Goal: Information Seeking & Learning: Learn about a topic

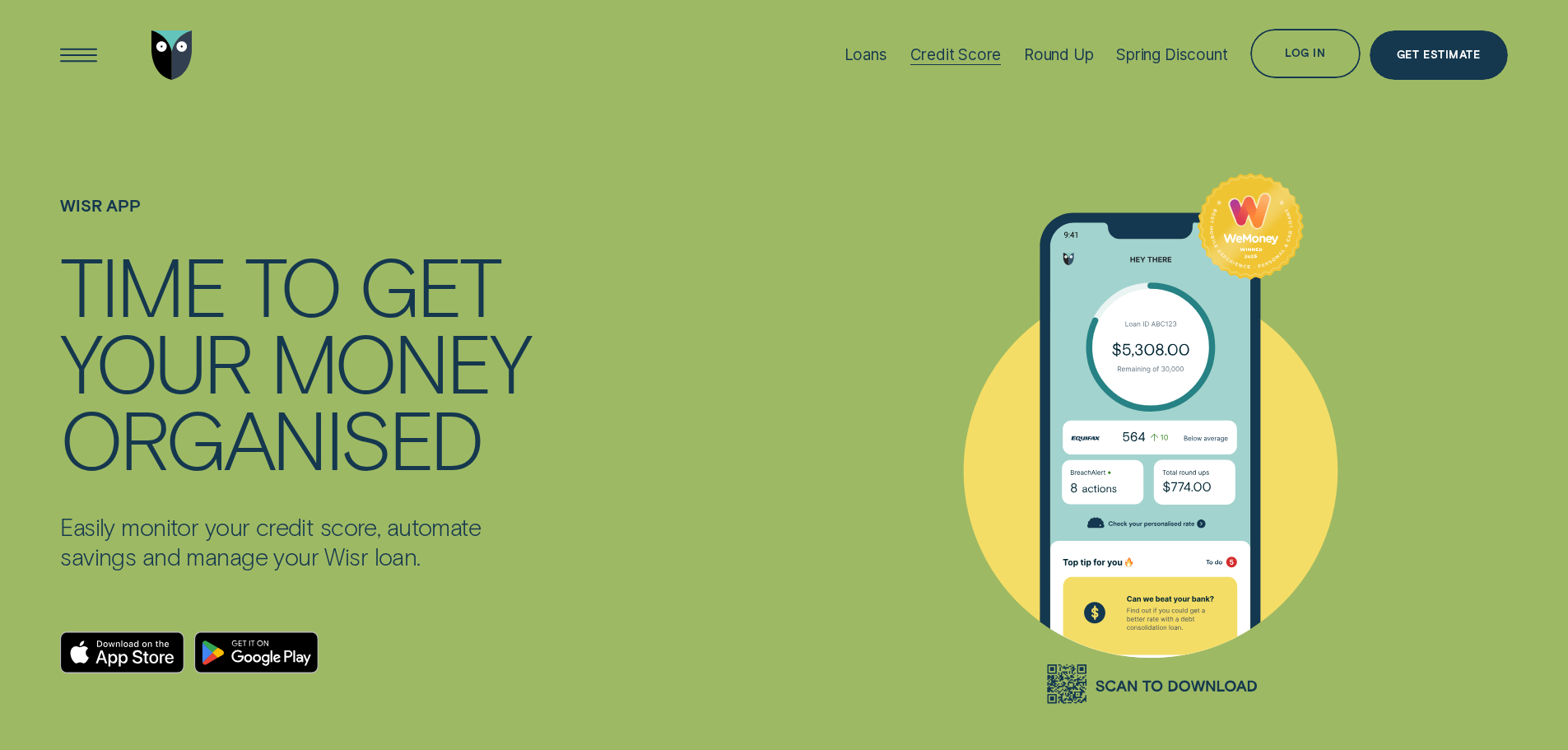
click at [968, 56] on div "Credit Score" at bounding box center [955, 55] width 91 height 19
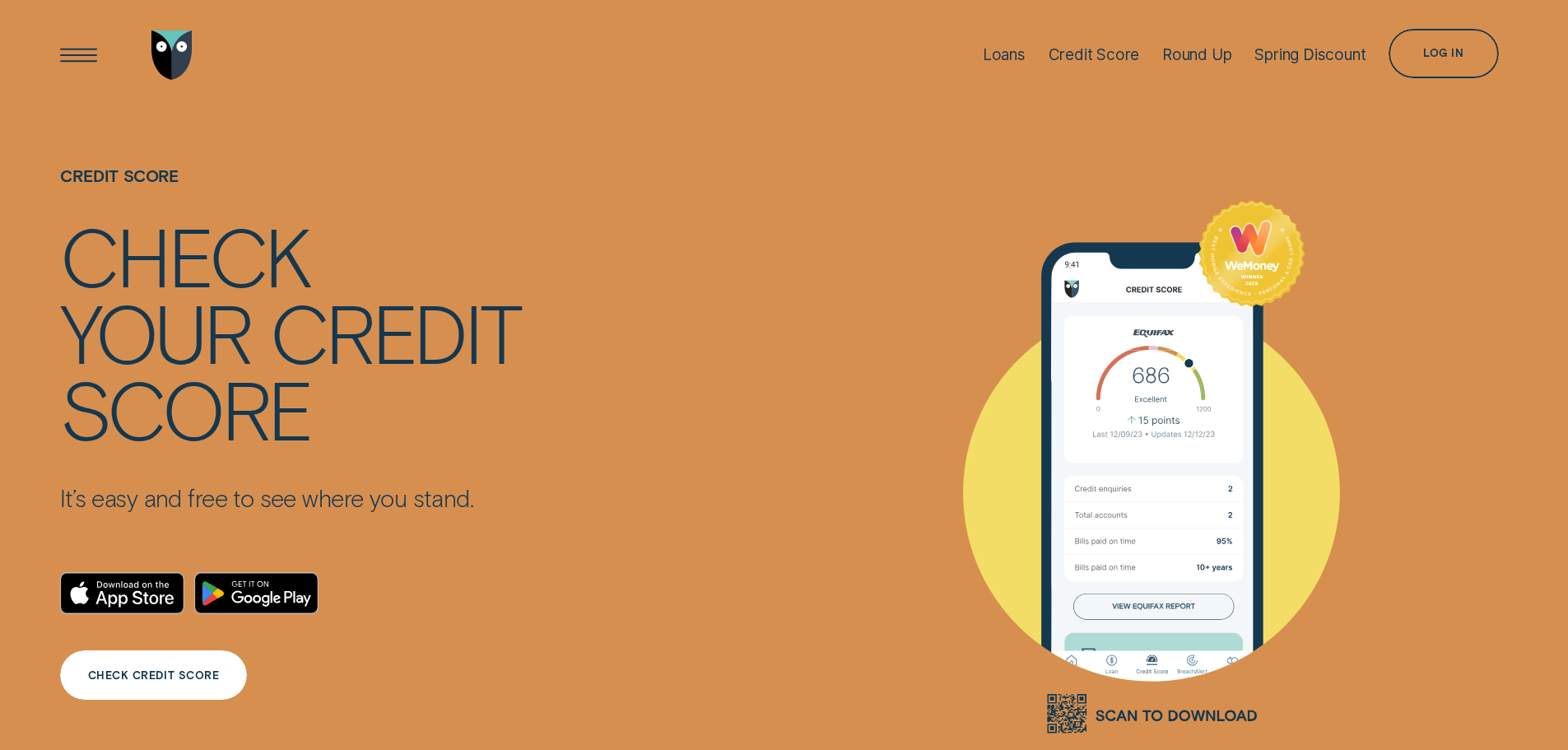
click at [166, 666] on div "CHECK CREDIT SCORE" at bounding box center [152, 674] width 186 height 49
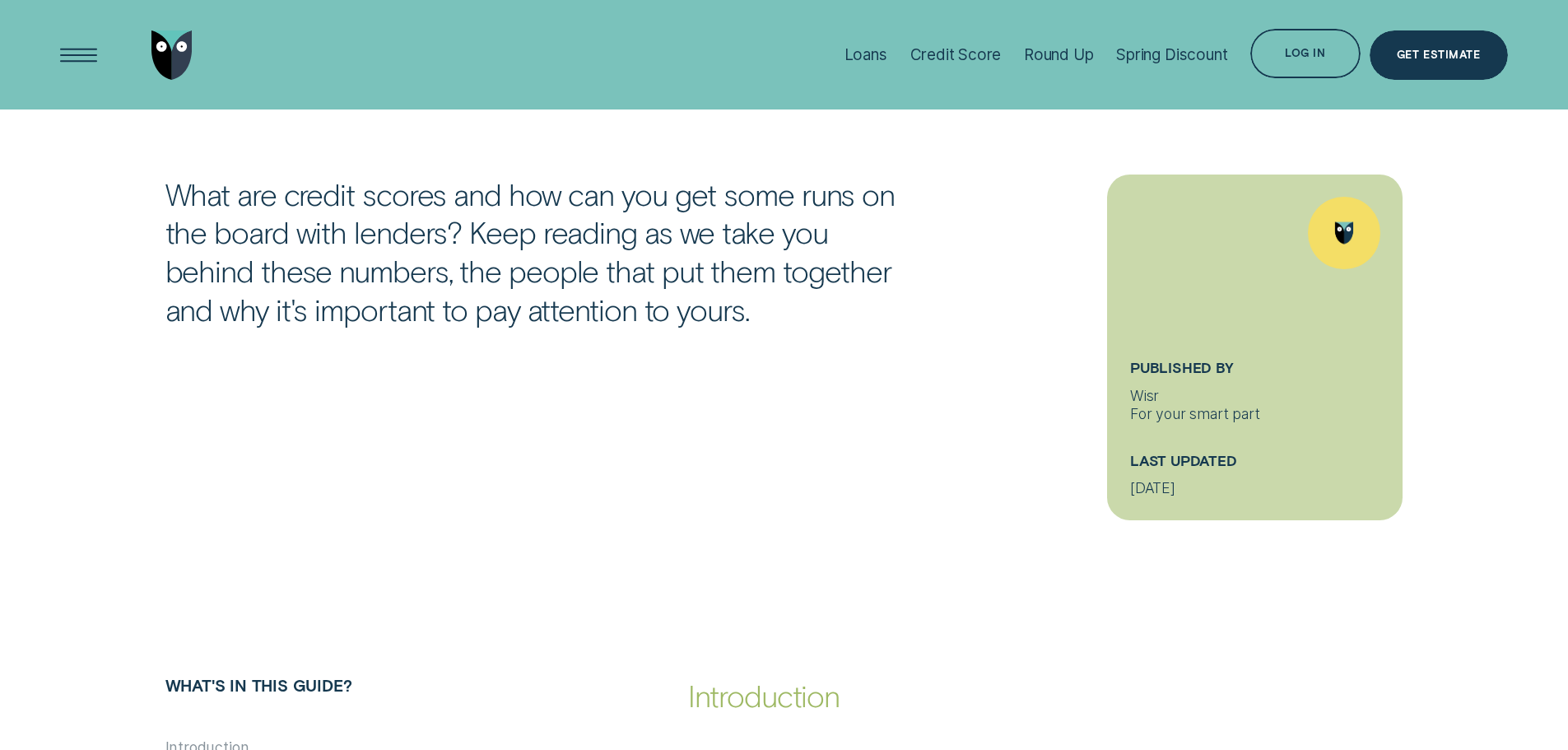
scroll to position [329, 0]
